Goal: Task Accomplishment & Management: Use online tool/utility

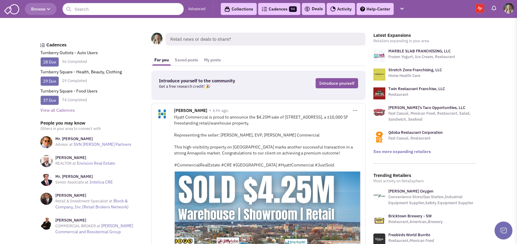
click at [61, 108] on link "View all Cadences" at bounding box center [57, 109] width 34 height 5
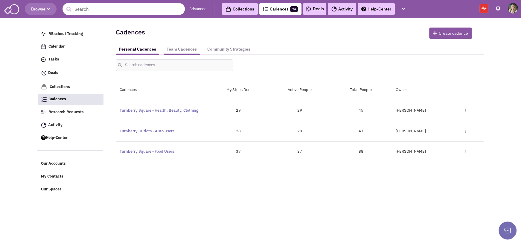
click at [181, 47] on link "Team Cadences" at bounding box center [182, 49] width 36 height 11
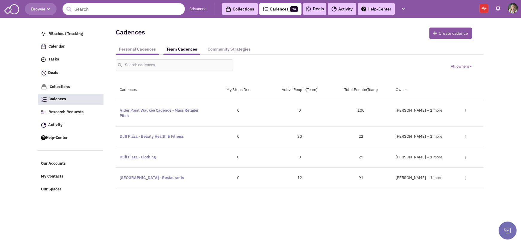
click at [137, 50] on link "Personal Cadences" at bounding box center [137, 49] width 43 height 11
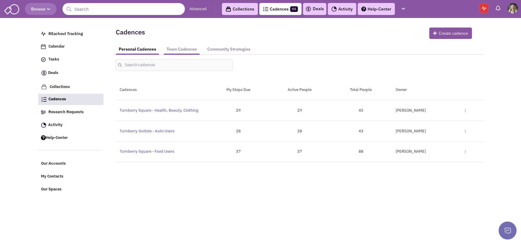
click at [179, 48] on link "Team Cadences" at bounding box center [182, 49] width 36 height 11
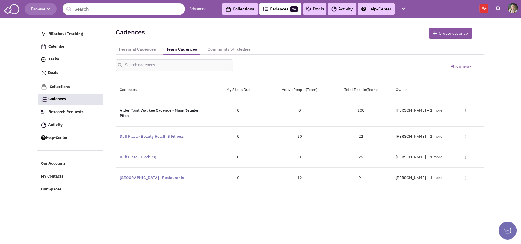
click at [154, 110] on link "Alder Point Waukee Cadence - Mass Retailer Pitch" at bounding box center [159, 113] width 79 height 11
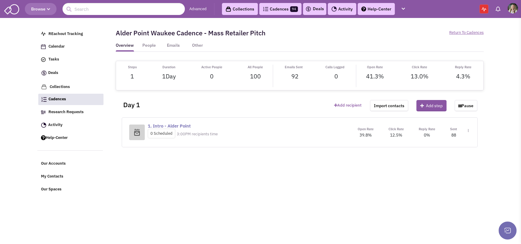
click at [175, 124] on link "1. Intro - Alder Point" at bounding box center [169, 126] width 43 height 6
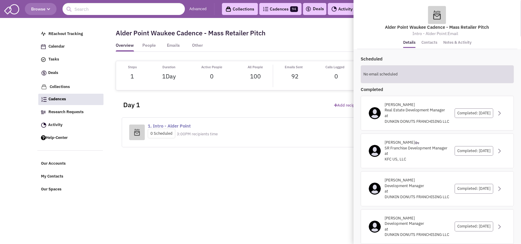
click at [245, 162] on div "Steps 1 Duration 1 Day Active People 0 All People" at bounding box center [300, 134] width 368 height 146
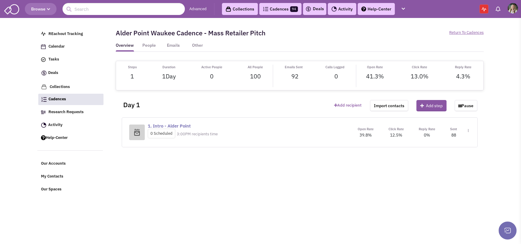
click at [463, 77] on span "4.3%" at bounding box center [463, 76] width 14 height 8
click at [152, 44] on link "People" at bounding box center [149, 46] width 18 height 9
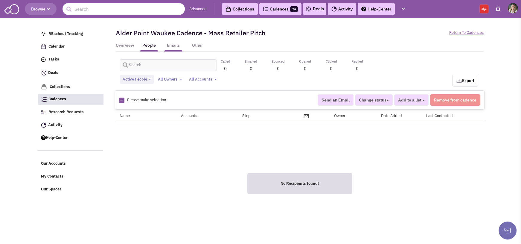
click at [177, 44] on link "Emails" at bounding box center [173, 46] width 18 height 9
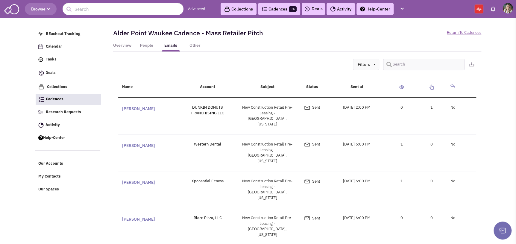
click at [195, 10] on link "Advanced" at bounding box center [196, 9] width 17 height 6
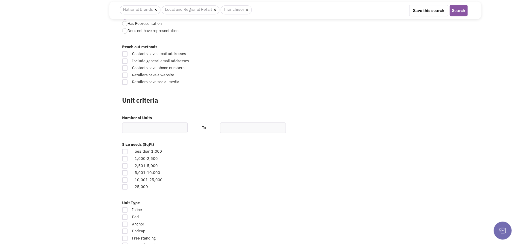
scroll to position [245, 0]
